Goal: Find specific fact: Find specific fact

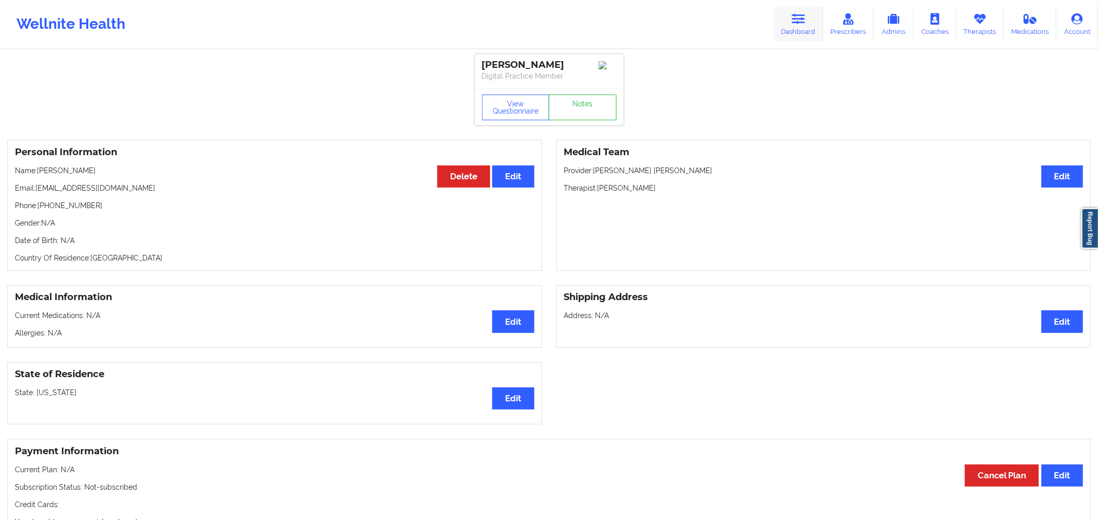
click at [811, 19] on link "Dashboard" at bounding box center [798, 24] width 49 height 34
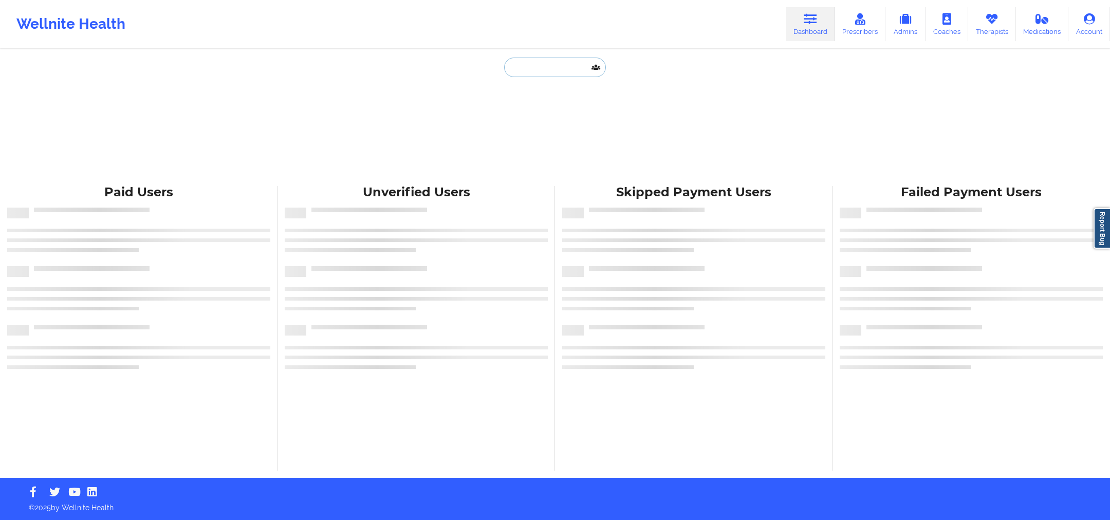
click at [533, 59] on input "text" at bounding box center [555, 68] width 102 height 20
paste input "[PERSON_NAME]"
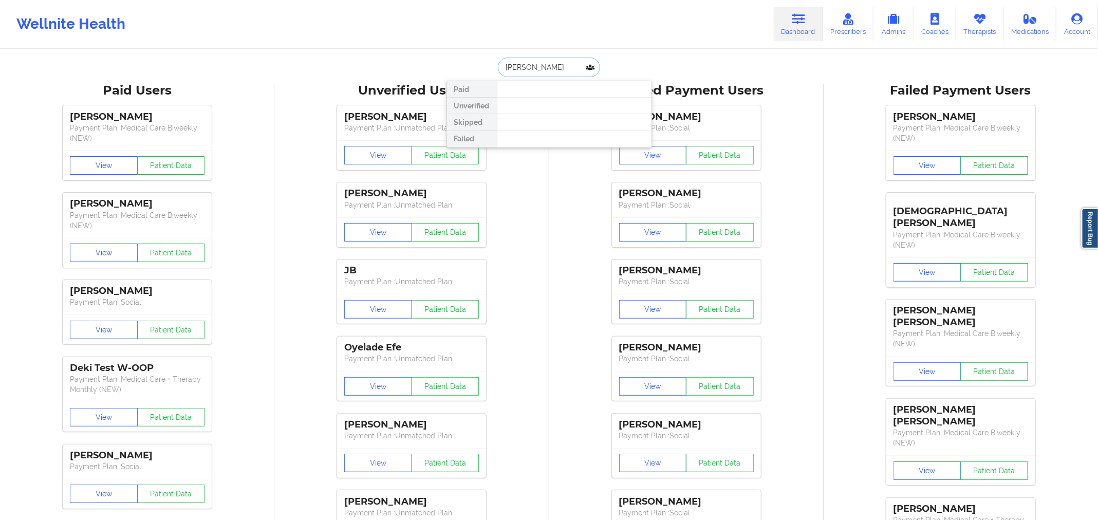
click at [533, 64] on input "[PERSON_NAME]" at bounding box center [549, 68] width 102 height 20
click at [529, 65] on input "[PERSON_NAME]" at bounding box center [549, 68] width 102 height 20
click at [504, 65] on input "[PERSON_NAME]" at bounding box center [549, 68] width 102 height 20
type input "[PERSON_NAME]"
click at [540, 114] on div "[PERSON_NAME] - [EMAIL_ADDRESS][DOMAIN_NAME]" at bounding box center [575, 112] width 138 height 19
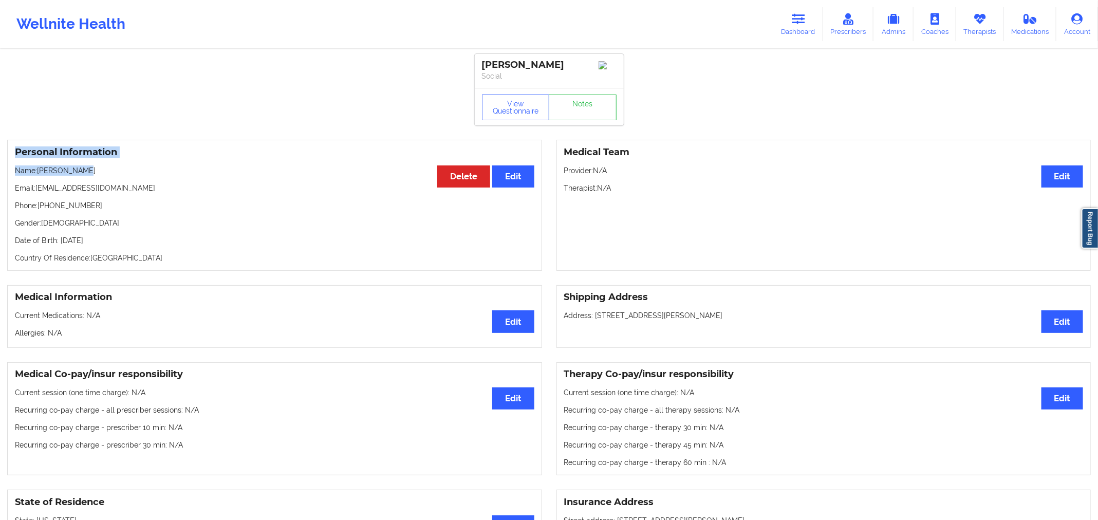
drag, startPoint x: 102, startPoint y: 161, endPoint x: 118, endPoint y: 156, distance: 17.2
click at [122, 165] on div "Personal Information Edit Delete Name: [PERSON_NAME] Email: [EMAIL_ADDRESS][DOM…" at bounding box center [274, 205] width 535 height 131
drag, startPoint x: 61, startPoint y: 176, endPoint x: 48, endPoint y: 172, distance: 13.3
click at [36, 175] on p "Name: [PERSON_NAME]" at bounding box center [275, 170] width 520 height 10
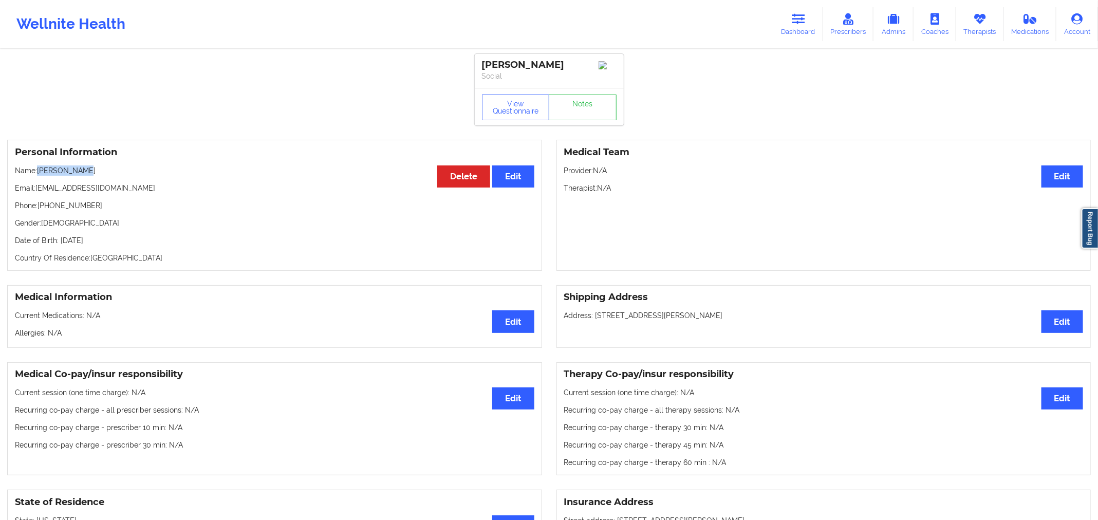
copy p "[PERSON_NAME]"
